Goal: Obtain resource: Obtain resource

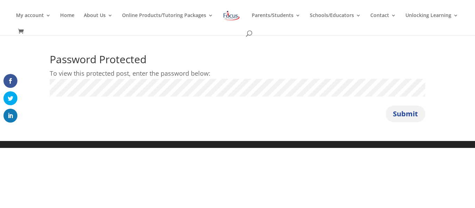
click at [405, 114] on button "Submit" at bounding box center [405, 114] width 40 height 17
click at [414, 122] on div "Password Protected To view this protected post, enter the password below: Passw…" at bounding box center [237, 88] width 475 height 106
click at [406, 115] on button "Submit" at bounding box center [405, 114] width 40 height 17
click at [407, 113] on button "Submit" at bounding box center [405, 114] width 40 height 17
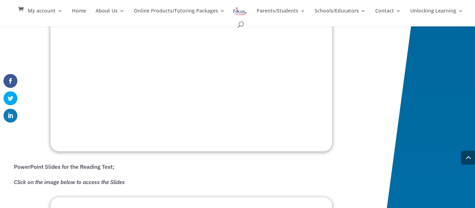
scroll to position [793, 0]
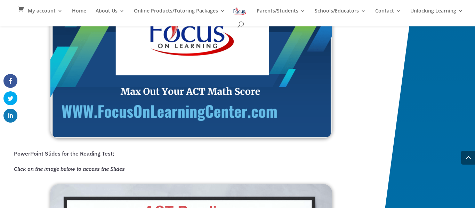
click at [181, 102] on img at bounding box center [191, 58] width 282 height 159
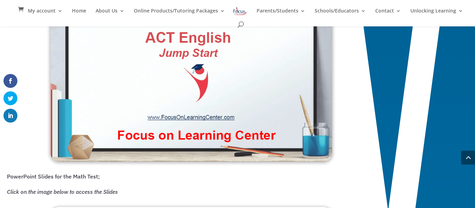
scroll to position [572, 0]
click at [261, 88] on img at bounding box center [191, 84] width 282 height 155
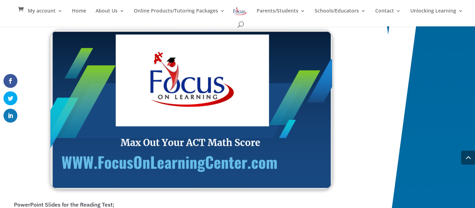
scroll to position [751, 0]
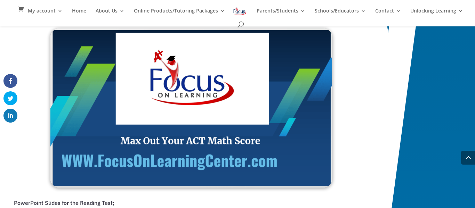
click at [172, 124] on img at bounding box center [191, 107] width 282 height 159
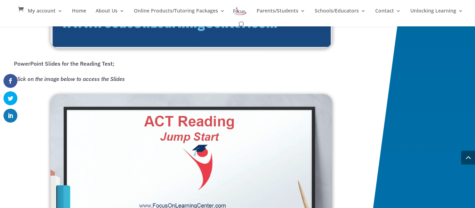
scroll to position [884, 0]
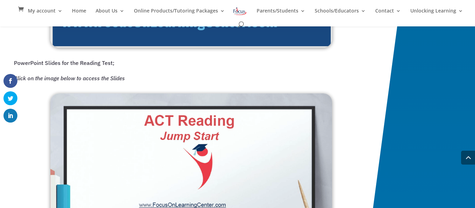
click at [96, 81] on em "Click on the image below to access the Slides" at bounding box center [69, 78] width 111 height 7
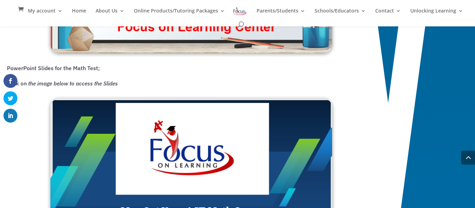
scroll to position [679, 0]
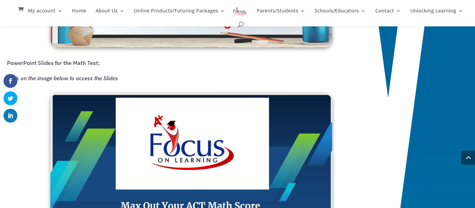
click at [64, 67] on p "PowerPoint Slides for the Math Test;" at bounding box center [193, 65] width 372 height 15
click at [67, 78] on em "Click on the image below to access the Slides" at bounding box center [62, 78] width 111 height 7
click at [247, 125] on img at bounding box center [191, 172] width 282 height 159
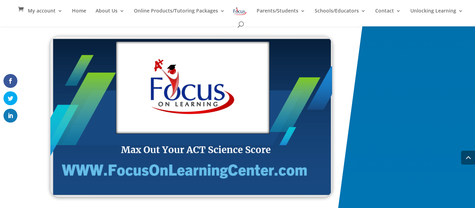
scroll to position [1145, 0]
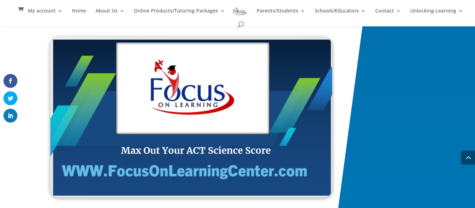
click at [105, 80] on img at bounding box center [191, 117] width 282 height 161
